Goal: Transaction & Acquisition: Download file/media

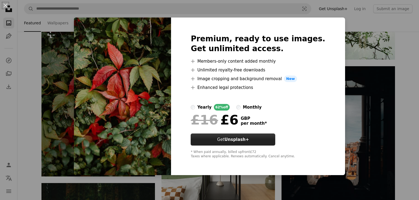
scroll to position [2623, 0]
click at [368, 110] on div "An X shape Premium, ready to use images. Get unlimited access. A plus sign Memb…" at bounding box center [209, 100] width 419 height 200
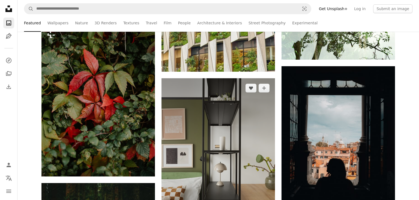
click at [245, 136] on img at bounding box center [219, 163] width 114 height 170
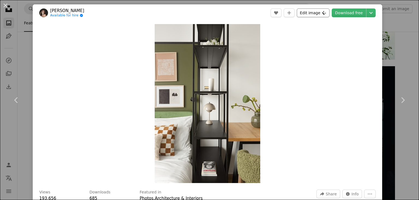
click at [323, 10] on button "Edit image Plus sign for Unsplash+" at bounding box center [313, 12] width 33 height 9
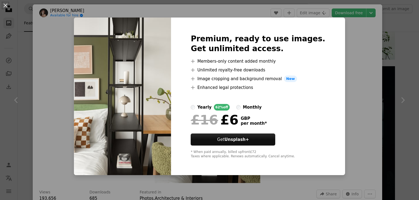
click at [350, 34] on div "An X shape Premium, ready to use images. Get unlimited access. A plus sign Memb…" at bounding box center [209, 100] width 419 height 200
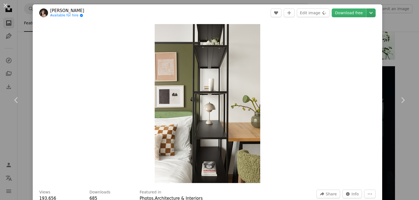
click at [374, 13] on icon "Chevron down" at bounding box center [371, 13] width 9 height 7
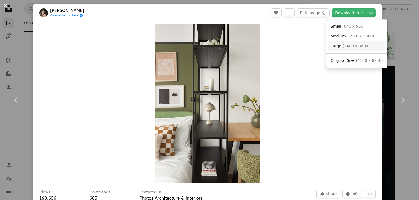
click at [359, 47] on span "( 2400 x 3600 )" at bounding box center [356, 46] width 27 height 4
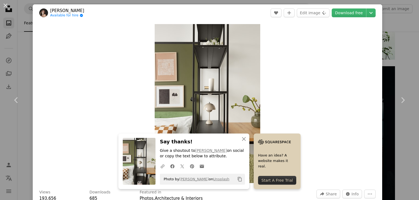
click at [282, 181] on div "Start A Free Trial" at bounding box center [277, 180] width 38 height 9
click at [360, 11] on link "Download free" at bounding box center [349, 12] width 34 height 9
click at [245, 138] on icon "button" at bounding box center [244, 139] width 4 height 4
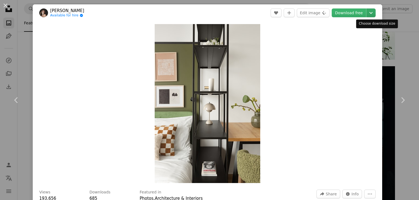
click at [374, 14] on icon "Chevron down" at bounding box center [371, 13] width 9 height 7
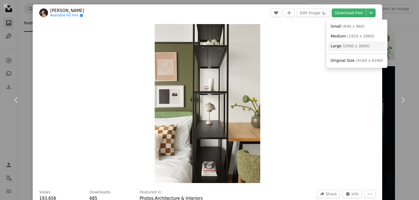
click at [347, 44] on span "( 2400 x 3600 )" at bounding box center [356, 46] width 27 height 4
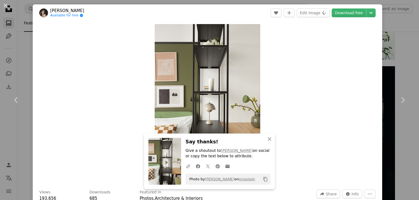
click at [347, 44] on div "Zoom in" at bounding box center [208, 103] width 350 height 164
click at [264, 180] on icon "Copy content" at bounding box center [265, 178] width 5 height 5
click at [267, 178] on icon "A checkmark" at bounding box center [265, 178] width 5 height 5
click at [230, 151] on link "[PERSON_NAME]" at bounding box center [237, 150] width 32 height 4
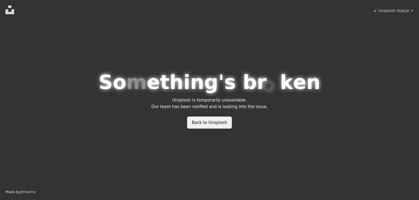
click at [198, 122] on link "Back to Unsplash" at bounding box center [209, 122] width 45 height 12
